Goal: Information Seeking & Learning: Learn about a topic

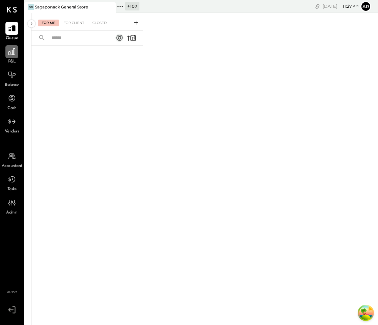
click at [10, 53] on icon at bounding box center [11, 51] width 9 height 9
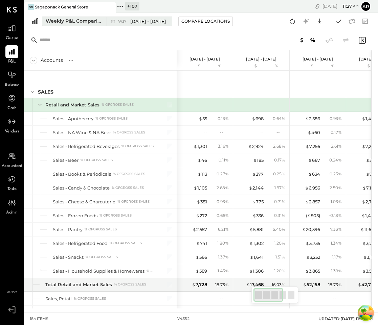
click at [91, 24] on div "Weekly P&L Comparison" at bounding box center [74, 21] width 57 height 7
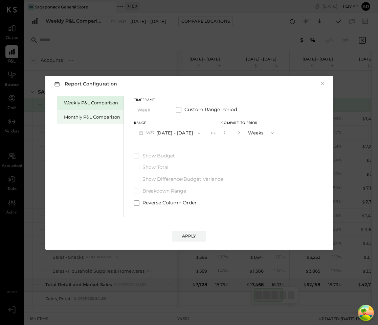
click at [90, 119] on div "Monthly P&L Comparison" at bounding box center [92, 117] width 56 height 6
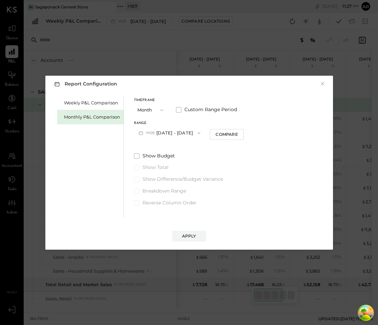
click at [157, 137] on button "M09 [DATE] - [DATE]" at bounding box center [169, 133] width 71 height 13
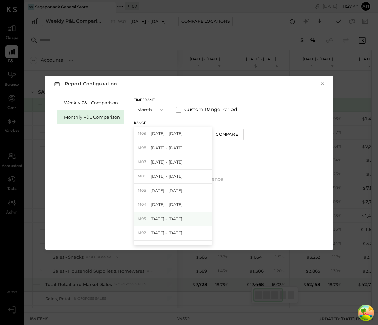
click at [161, 218] on span "[DATE] - [DATE]" at bounding box center [166, 219] width 32 height 6
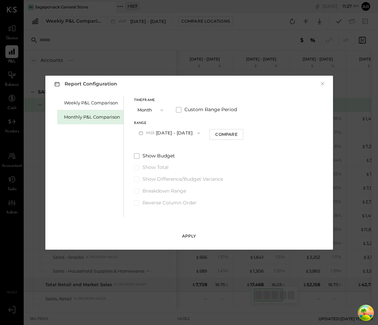
click at [188, 236] on div "Apply" at bounding box center [189, 236] width 14 height 6
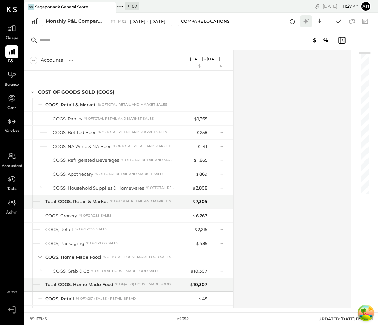
click at [304, 19] on icon at bounding box center [305, 21] width 9 height 9
click at [304, 20] on icon at bounding box center [305, 21] width 9 height 9
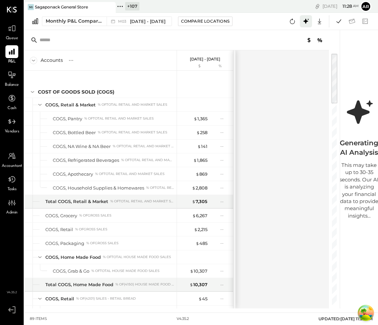
click at [308, 22] on icon at bounding box center [305, 21] width 9 height 9
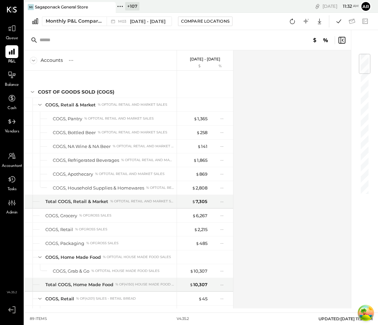
click at [305, 149] on div "Accounts S % GL Mar 1 - 31, 2025 $ % COST OF GOODS SOLD (COGS) COGS, Retail & M…" at bounding box center [187, 179] width 327 height 258
click at [303, 22] on icon at bounding box center [305, 21] width 9 height 9
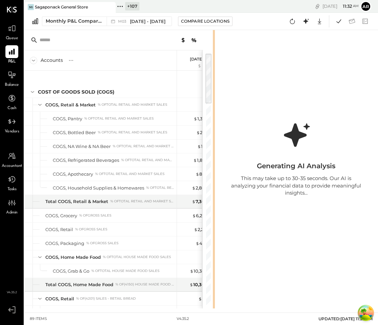
drag, startPoint x: 339, startPoint y: 166, endPoint x: 268, endPoint y: 147, distance: 73.1
click at [267, 144] on div "Accounts S % GL Mar 1 - 31, 2025 $ % COST OF GOODS SOLD (COGS) COGS, Retail & M…" at bounding box center [200, 169] width 353 height 279
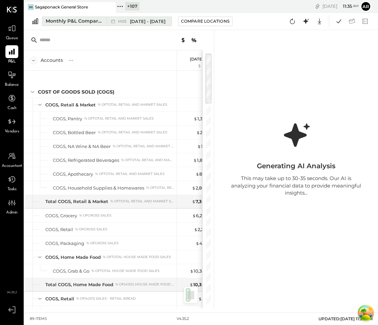
click at [139, 25] on div "M03 Mar 1 - 31, 2025" at bounding box center [137, 21] width 62 height 9
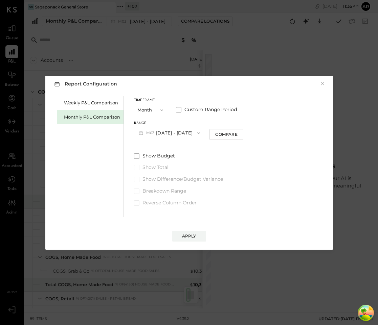
click at [162, 133] on button "M03 Mar 1 - 31, 2025" at bounding box center [169, 133] width 71 height 13
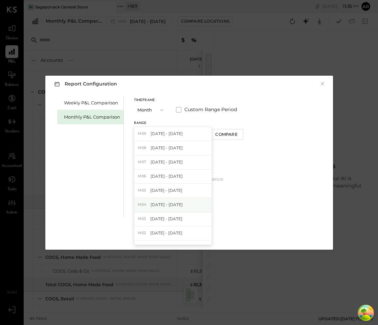
click at [159, 205] on span "[DATE] - [DATE]" at bounding box center [166, 205] width 32 height 6
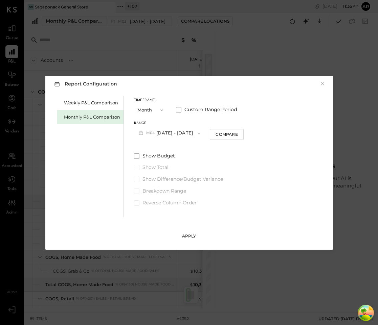
click at [185, 237] on div "Apply" at bounding box center [189, 236] width 14 height 6
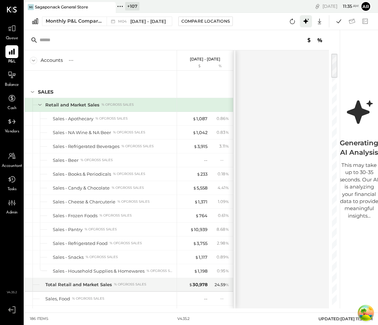
click at [305, 24] on icon at bounding box center [305, 21] width 9 height 9
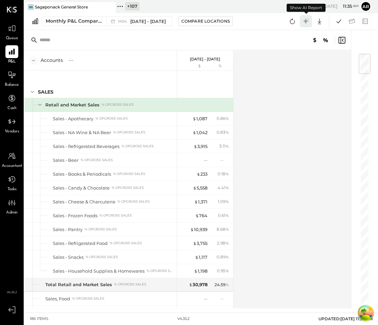
click at [305, 24] on icon at bounding box center [305, 21] width 9 height 9
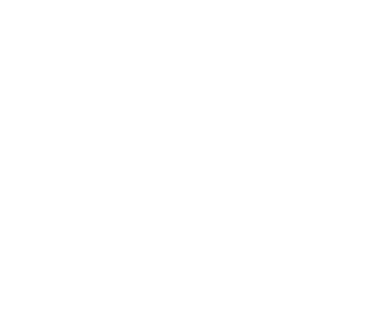
click at [293, 0] on html at bounding box center [189, 0] width 378 height 0
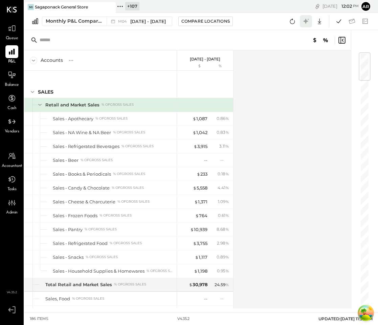
click at [305, 21] on icon at bounding box center [305, 21] width 5 height 5
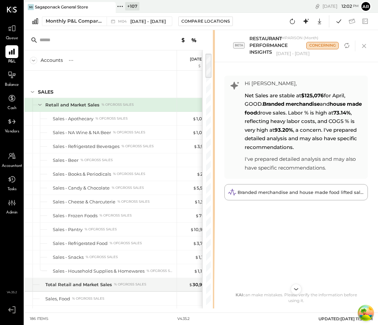
drag, startPoint x: 339, startPoint y: 101, endPoint x: 309, endPoint y: 104, distance: 30.3
click at [309, 104] on div "Accounts S % GL Apr 1 - 30, 2025 $ % SALES Retail and Market Sales % of GROSS S…" at bounding box center [200, 169] width 353 height 279
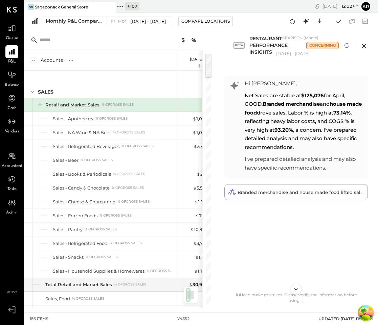
click at [363, 46] on icon at bounding box center [363, 46] width 4 height 4
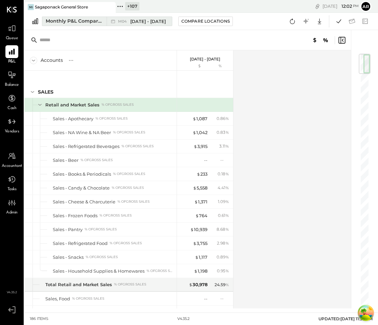
click at [140, 24] on span "[DATE] - [DATE]" at bounding box center [147, 21] width 35 height 6
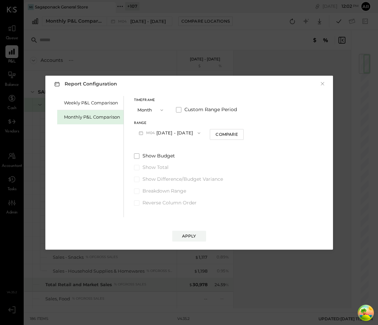
click at [157, 133] on button "M04 Apr 1 - 30, 2025" at bounding box center [169, 133] width 71 height 13
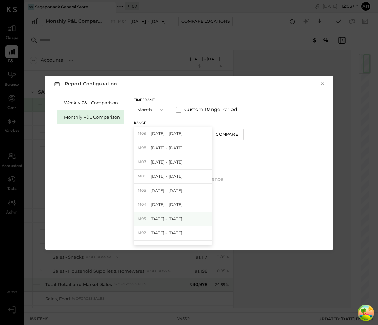
click at [153, 220] on span "[DATE] - [DATE]" at bounding box center [166, 219] width 32 height 6
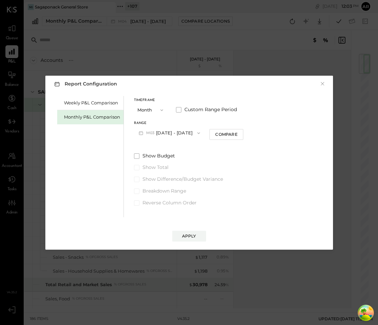
click at [181, 232] on button "Apply" at bounding box center [189, 236] width 34 height 11
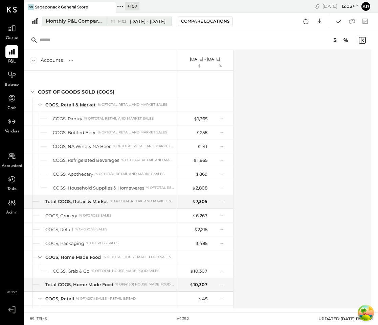
click at [79, 20] on div "Monthly P&L Comparison" at bounding box center [74, 21] width 57 height 7
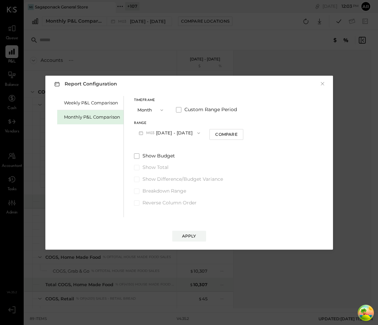
click at [157, 131] on button "M03 Mar 1 - 31, 2025" at bounding box center [169, 133] width 71 height 13
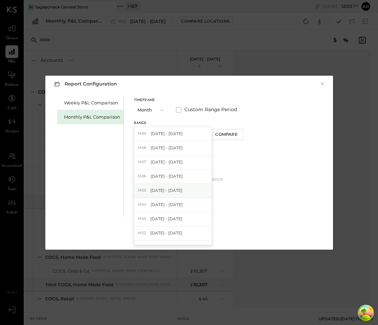
click at [153, 187] on div "M05 May 1 - 31, 2025" at bounding box center [172, 191] width 77 height 14
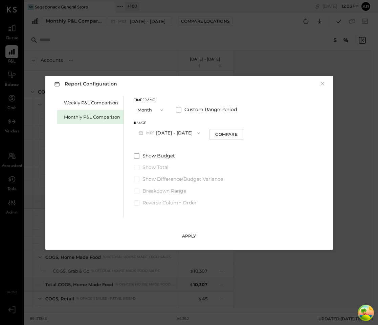
click at [189, 235] on div "Apply" at bounding box center [189, 236] width 14 height 6
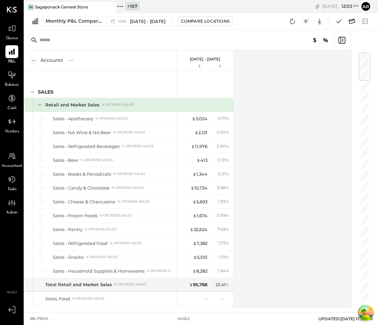
drag, startPoint x: 305, startPoint y: 21, endPoint x: 350, endPoint y: 21, distance: 45.0
click at [305, 21] on icon at bounding box center [305, 21] width 5 height 5
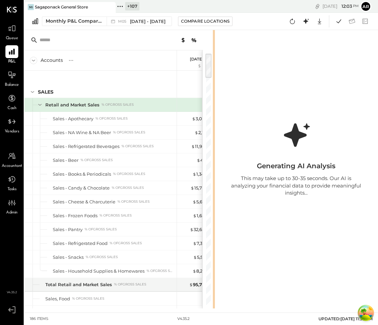
drag, startPoint x: 339, startPoint y: 133, endPoint x: 282, endPoint y: 133, distance: 56.8
click at [282, 133] on div "Accounts S % GL May 1 - 31, 2025 $ % SALES Retail and Market Sales % of GROSS S…" at bounding box center [200, 169] width 353 height 279
drag, startPoint x: 213, startPoint y: 122, endPoint x: 276, endPoint y: 129, distance: 63.2
click at [276, 129] on div "Accounts S % GL May 1 - 31, 2025 $ % SALES Retail and Market Sales % of GROSS S…" at bounding box center [200, 169] width 353 height 279
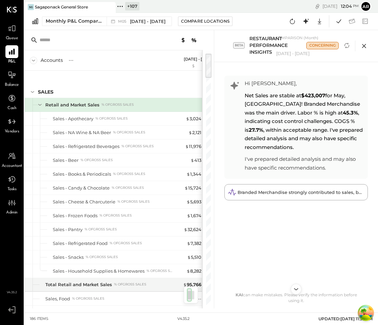
click at [364, 46] on icon at bounding box center [363, 46] width 4 height 4
